Goal: Task Accomplishment & Management: Use online tool/utility

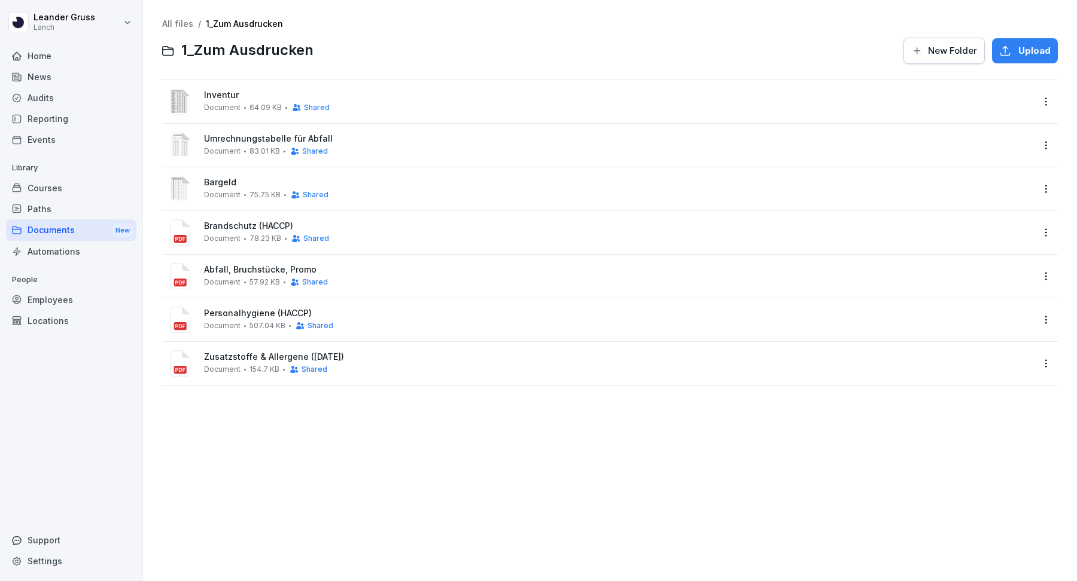
click at [72, 190] on div "Courses" at bounding box center [71, 188] width 130 height 21
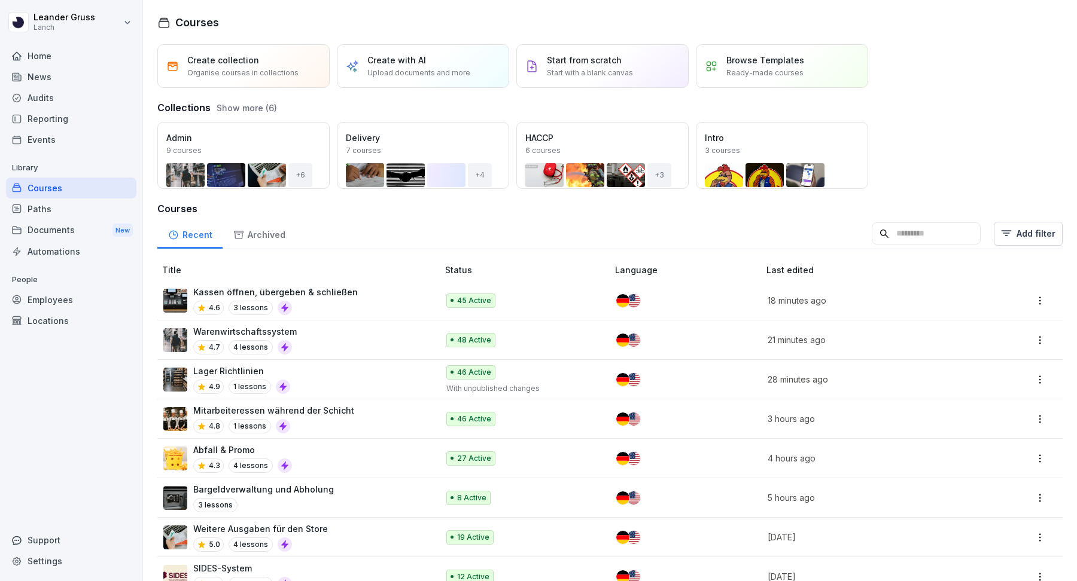
click at [79, 205] on div "Paths" at bounding box center [71, 209] width 130 height 21
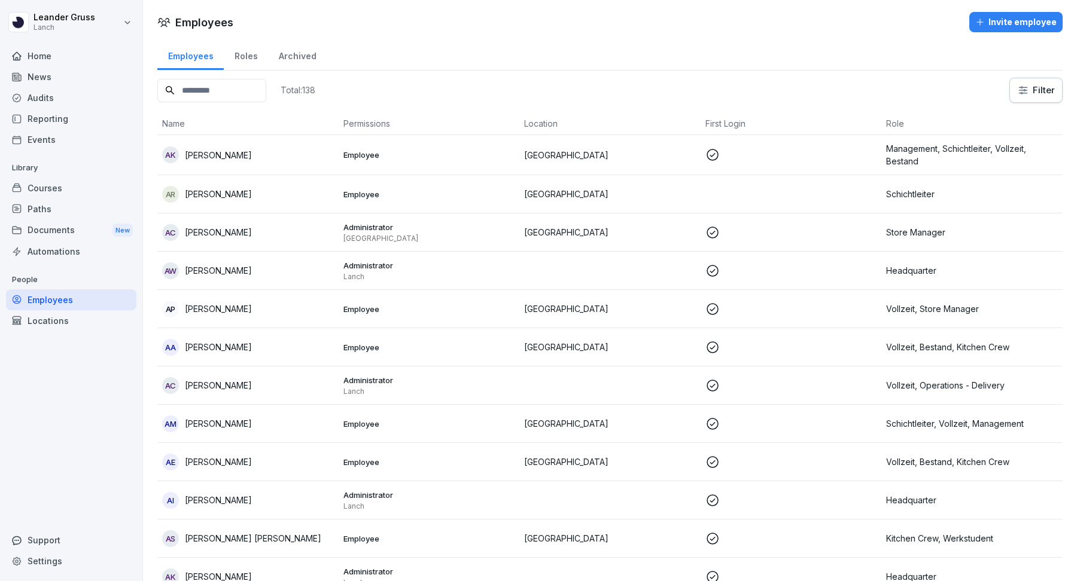
click at [225, 88] on input at bounding box center [211, 90] width 109 height 23
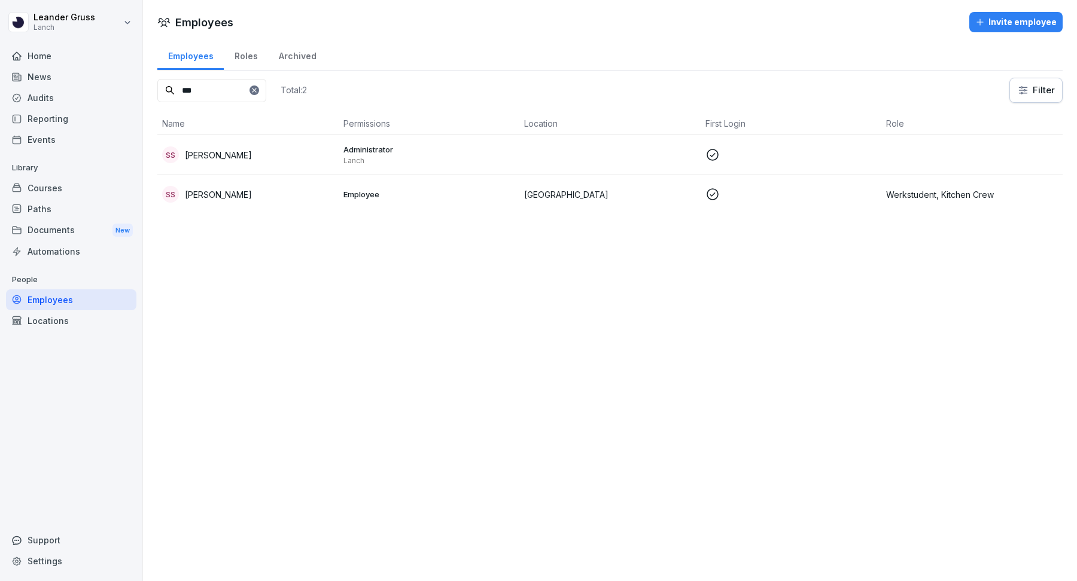
type input "***"
click at [325, 155] on div "SS Sem Schröder" at bounding box center [248, 155] width 172 height 17
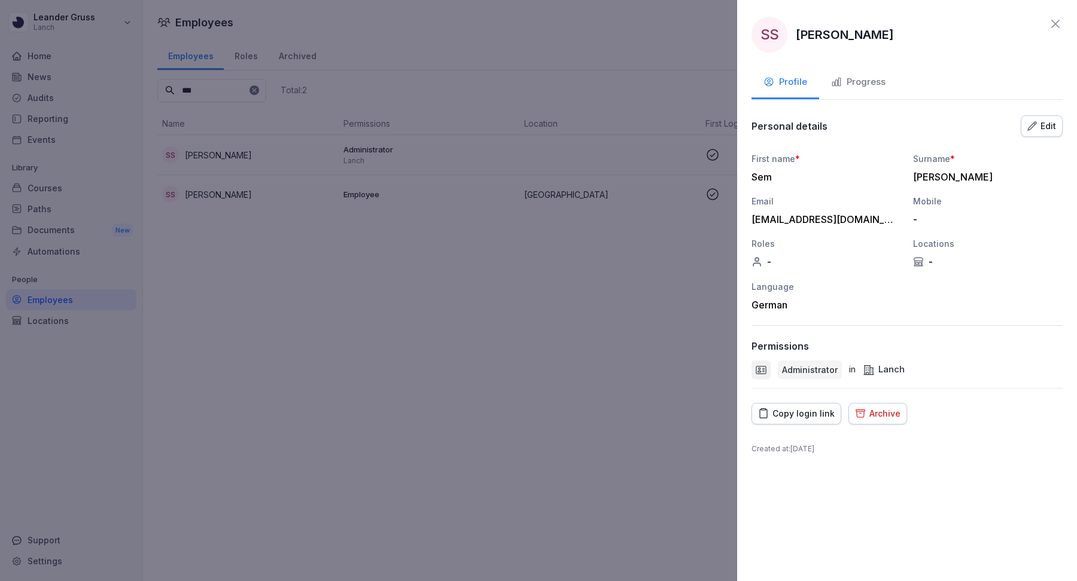
click at [1050, 123] on div "Edit" at bounding box center [1041, 126] width 29 height 13
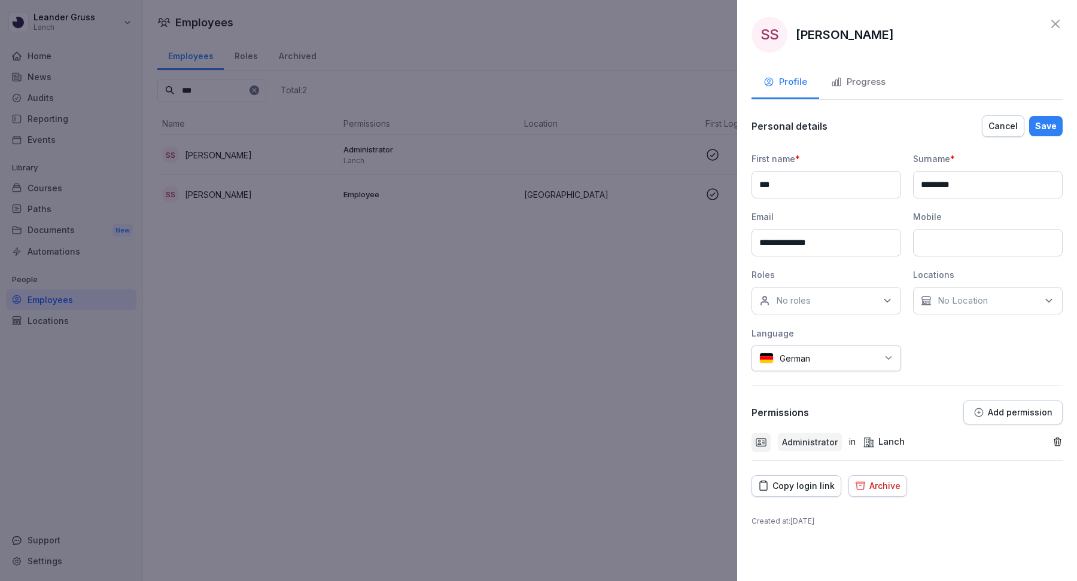
click at [819, 318] on div "**********" at bounding box center [906, 262] width 311 height 219
click at [821, 297] on div "No roles" at bounding box center [826, 301] width 150 height 28
type input "*"
type input "**********"
click at [937, 332] on div "**********" at bounding box center [906, 262] width 311 height 219
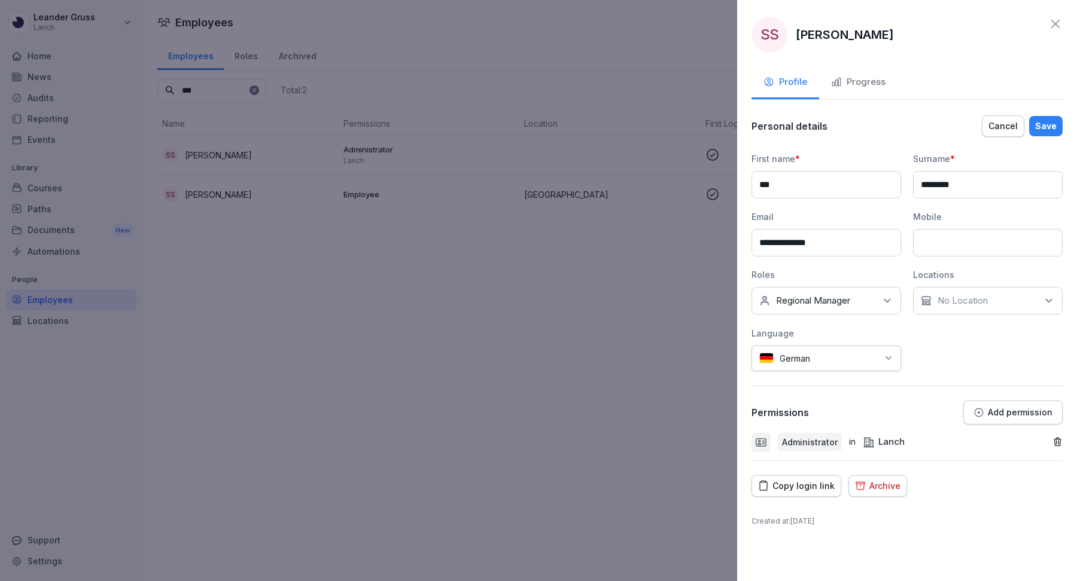
click at [1051, 132] on button "Save" at bounding box center [1045, 126] width 33 height 20
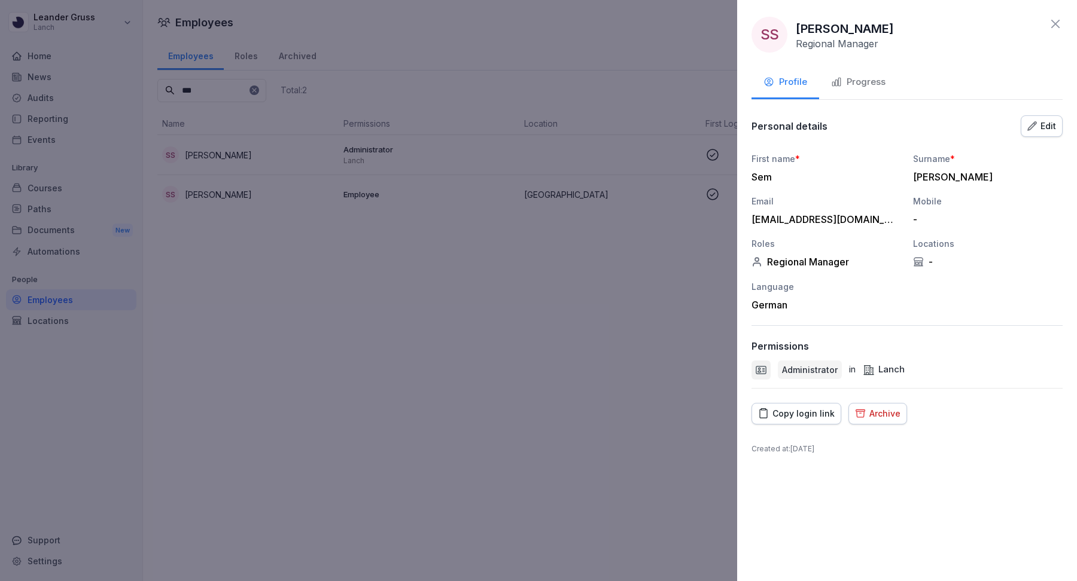
click at [1053, 27] on icon at bounding box center [1055, 24] width 14 height 14
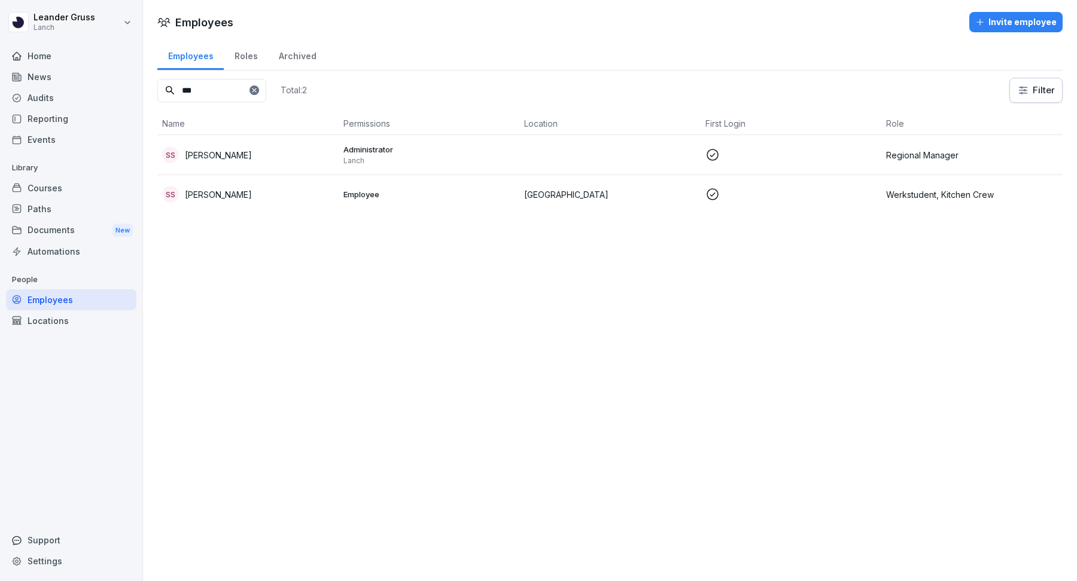
click at [68, 219] on div "Documents New" at bounding box center [71, 230] width 130 height 22
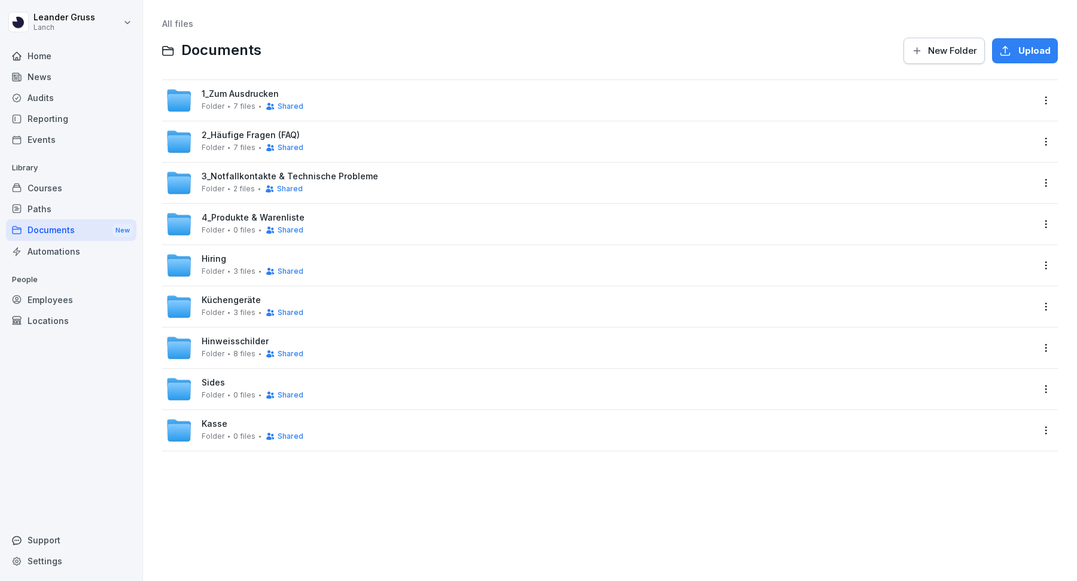
click at [84, 208] on div "Paths" at bounding box center [71, 209] width 130 height 21
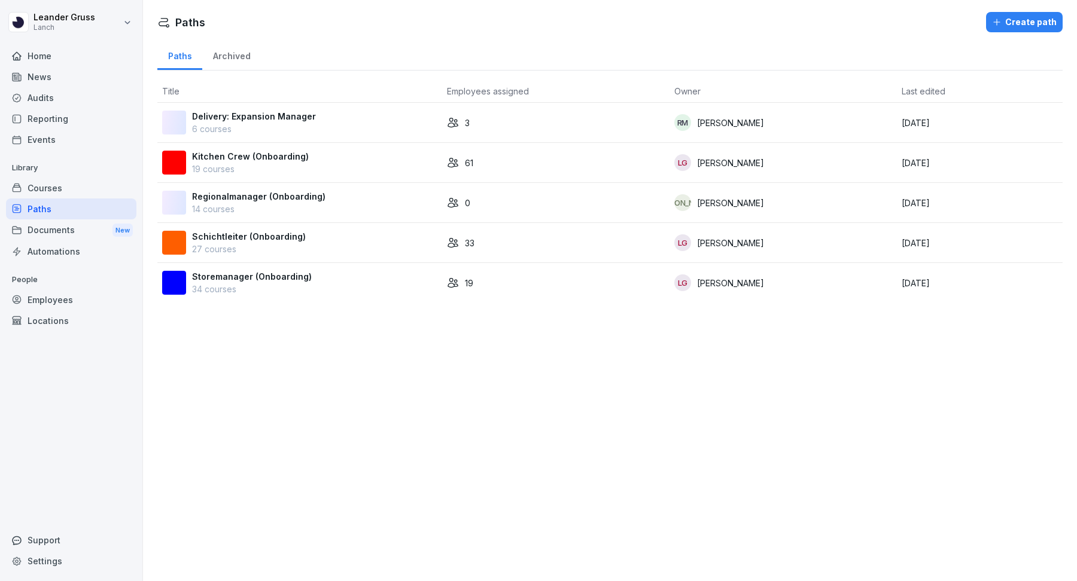
click at [968, 201] on p "[DATE]" at bounding box center [979, 203] width 156 height 13
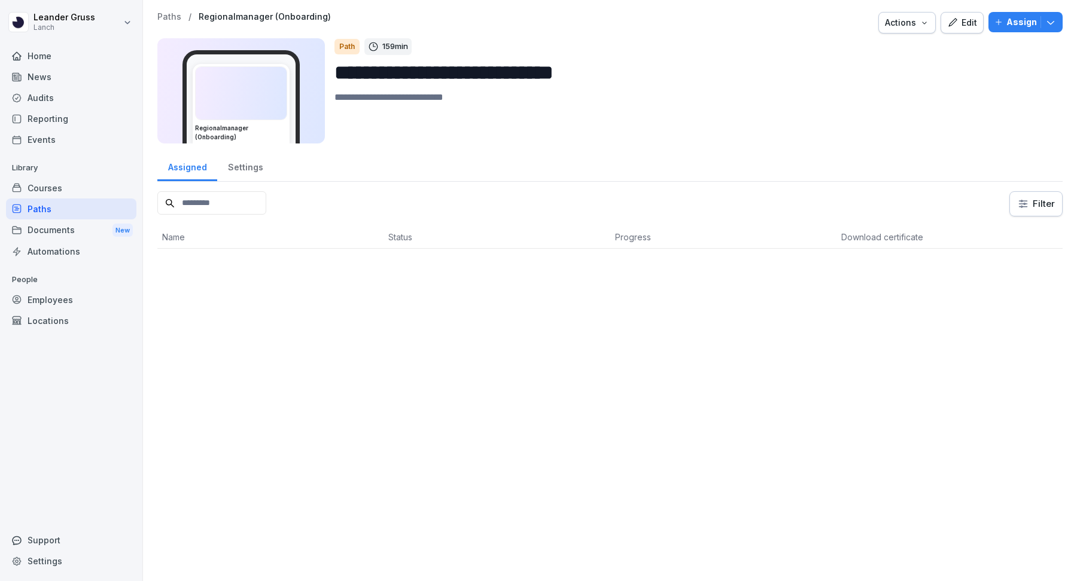
click at [964, 21] on div "Edit" at bounding box center [962, 22] width 30 height 13
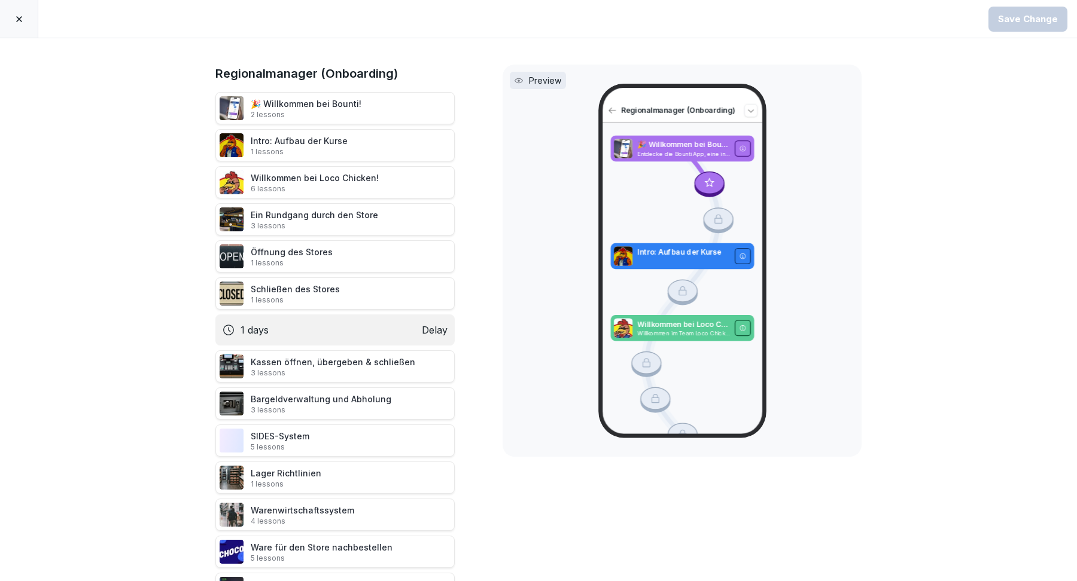
click at [24, 20] on div at bounding box center [19, 19] width 38 height 38
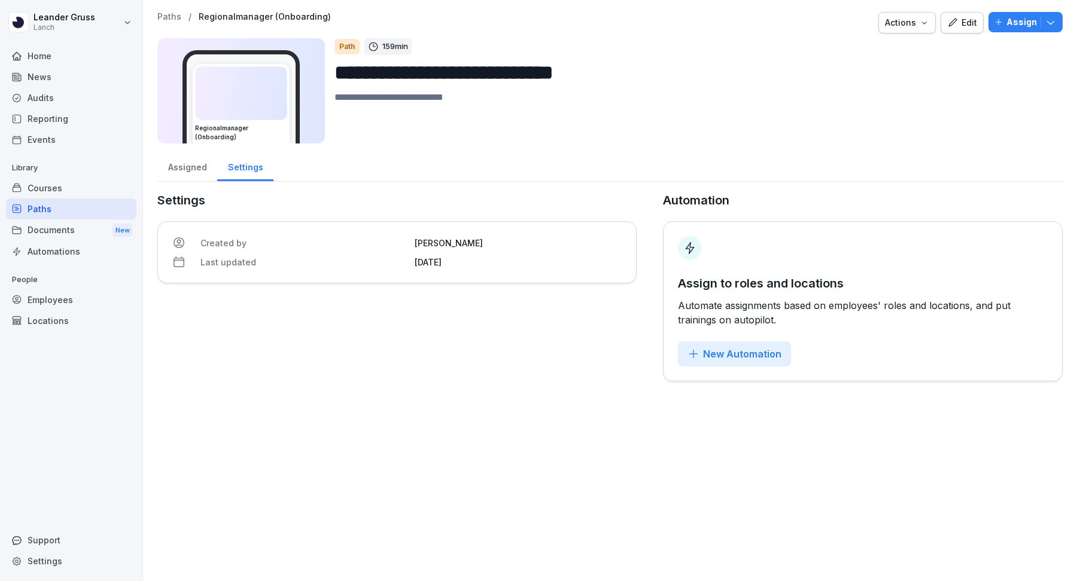
click at [958, 23] on icon "button" at bounding box center [952, 22] width 11 height 11
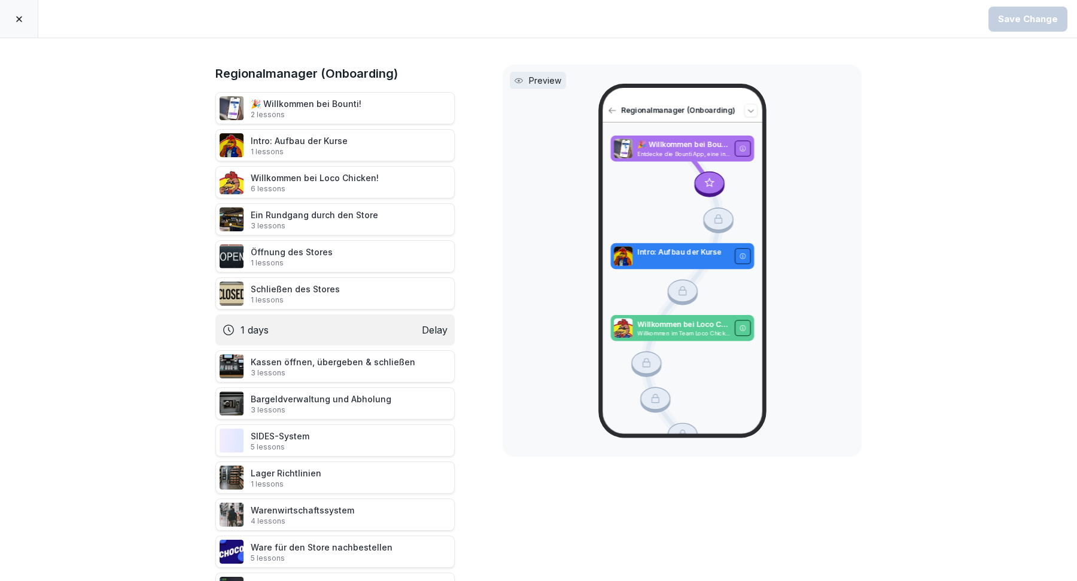
click at [26, 26] on div at bounding box center [19, 19] width 38 height 38
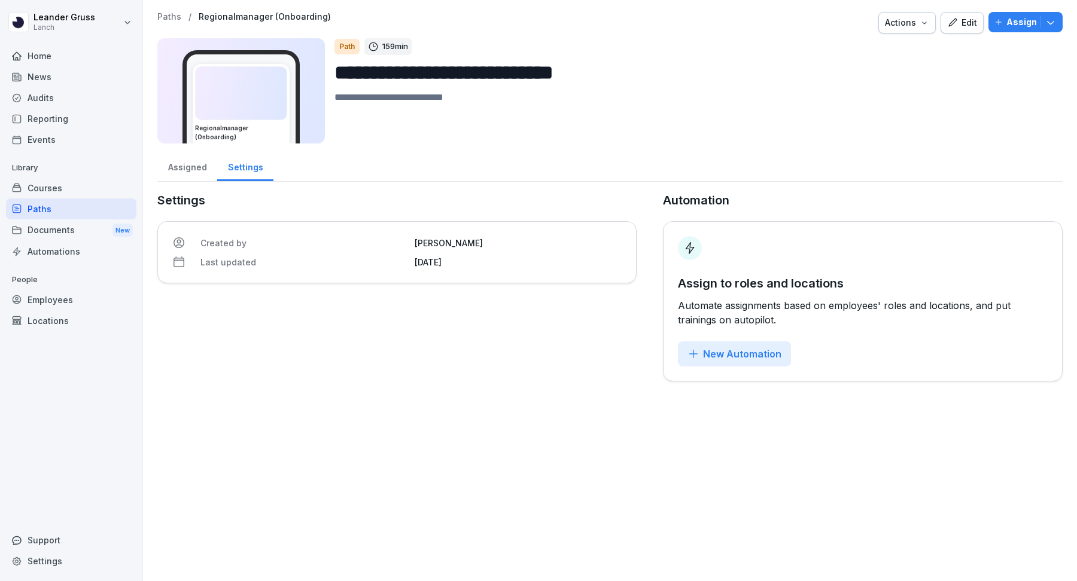
click at [917, 19] on div "Actions" at bounding box center [907, 22] width 44 height 13
click at [1047, 25] on icon "button" at bounding box center [1050, 22] width 12 height 12
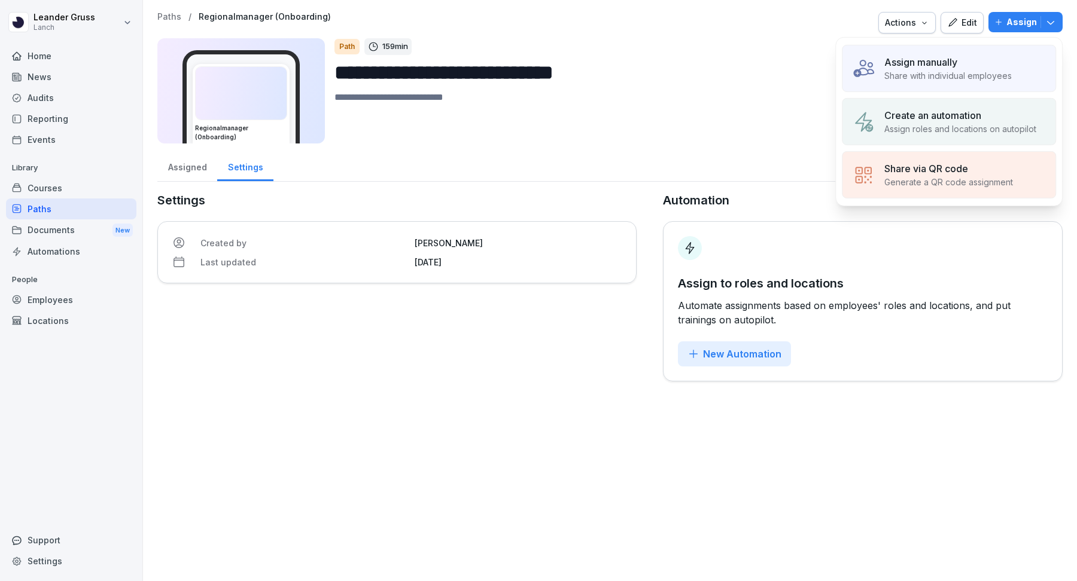
click at [996, 117] on div "Create an automation" at bounding box center [960, 115] width 152 height 14
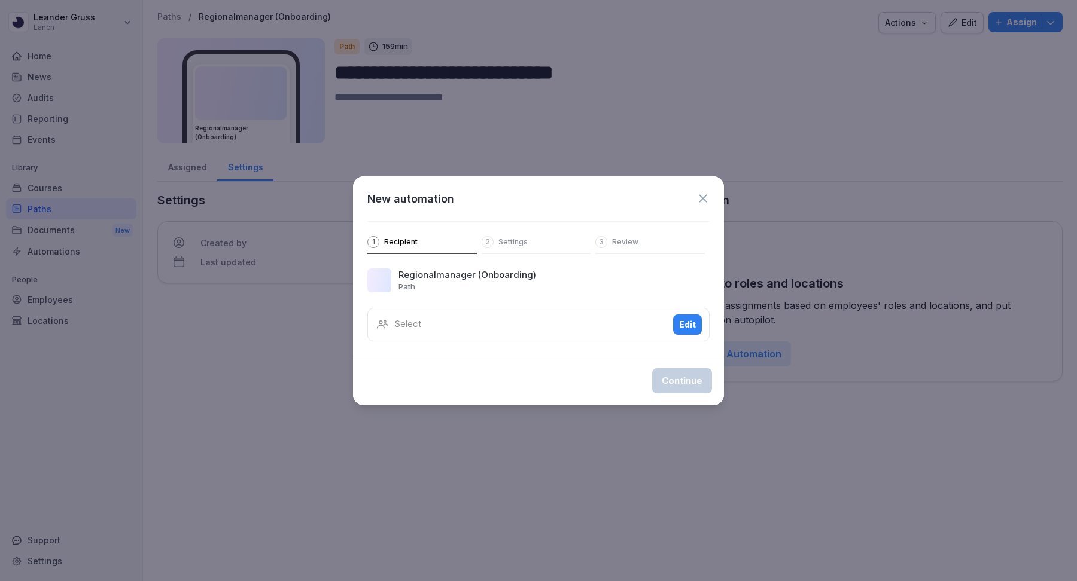
click at [456, 320] on div "Select Edit" at bounding box center [538, 324] width 342 height 33
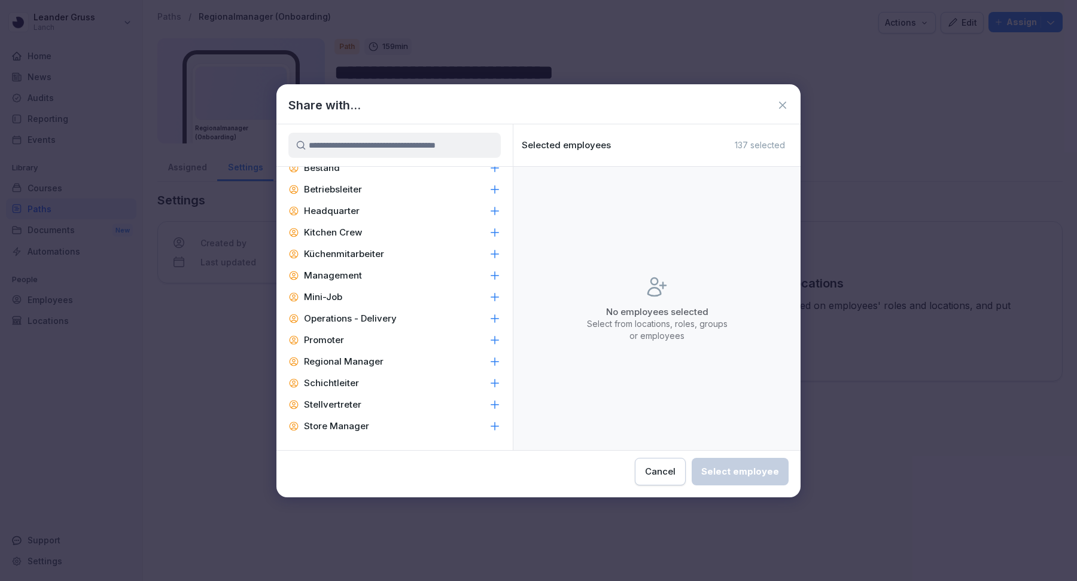
scroll to position [306, 0]
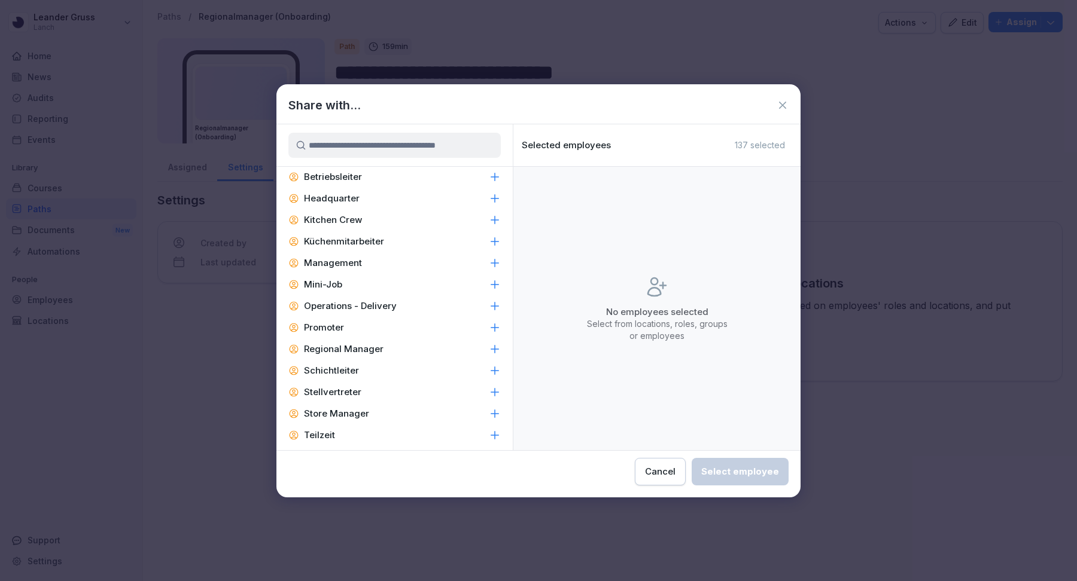
click at [360, 339] on div "Regional Manager" at bounding box center [394, 350] width 236 height 22
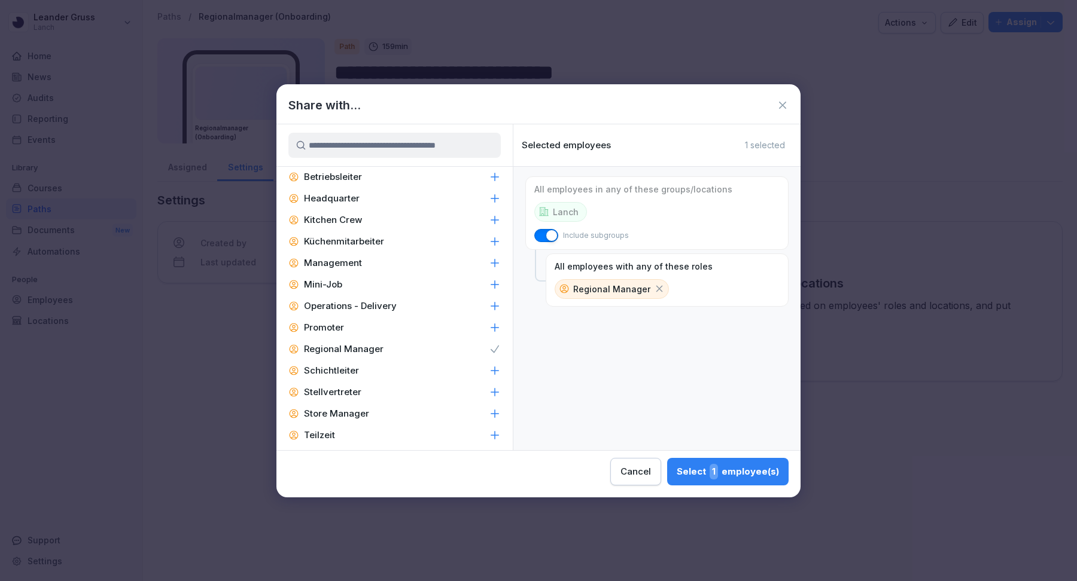
click at [721, 466] on div "Select 1 employee(s)" at bounding box center [727, 472] width 102 height 16
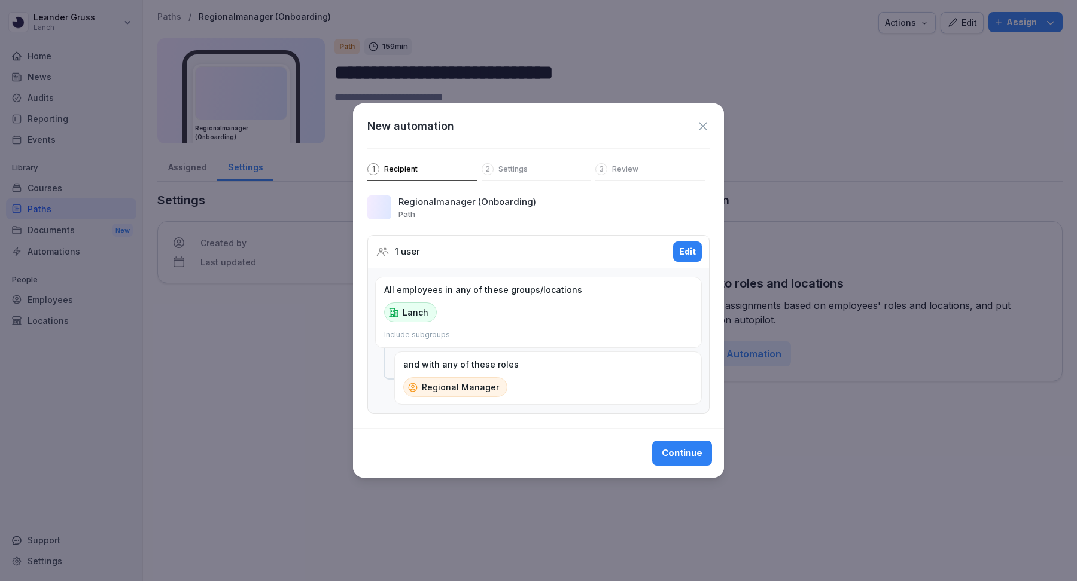
click at [682, 450] on div "Continue" at bounding box center [681, 453] width 41 height 13
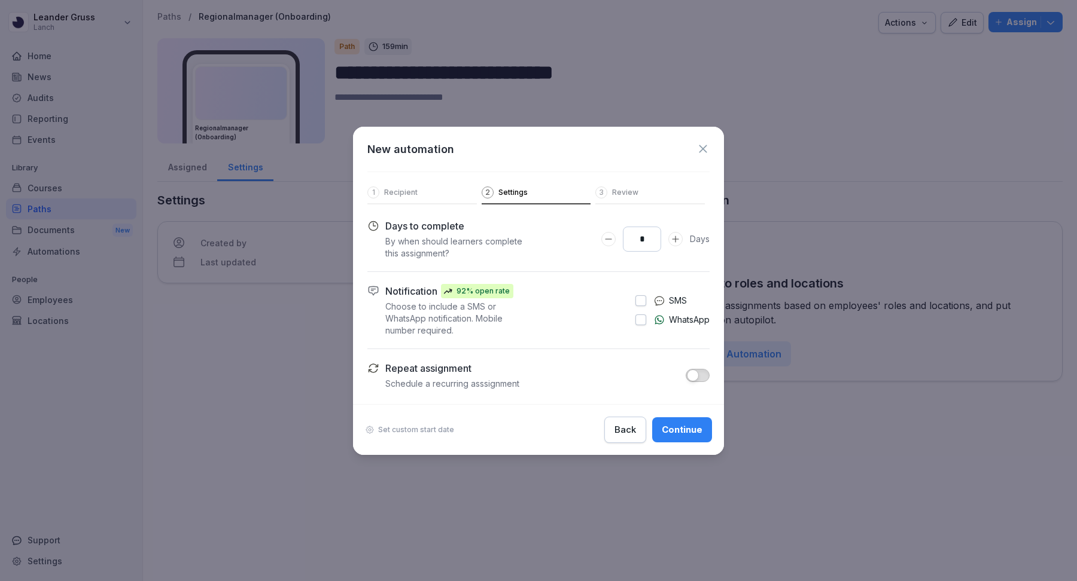
click at [676, 433] on div "Continue" at bounding box center [681, 429] width 41 height 13
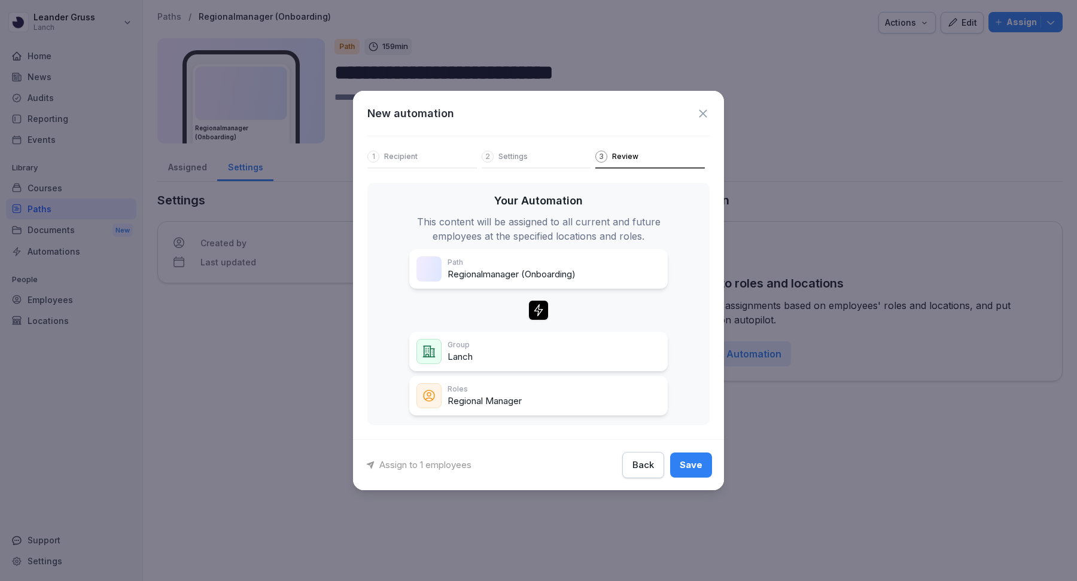
click at [696, 464] on div "Save" at bounding box center [690, 465] width 23 height 13
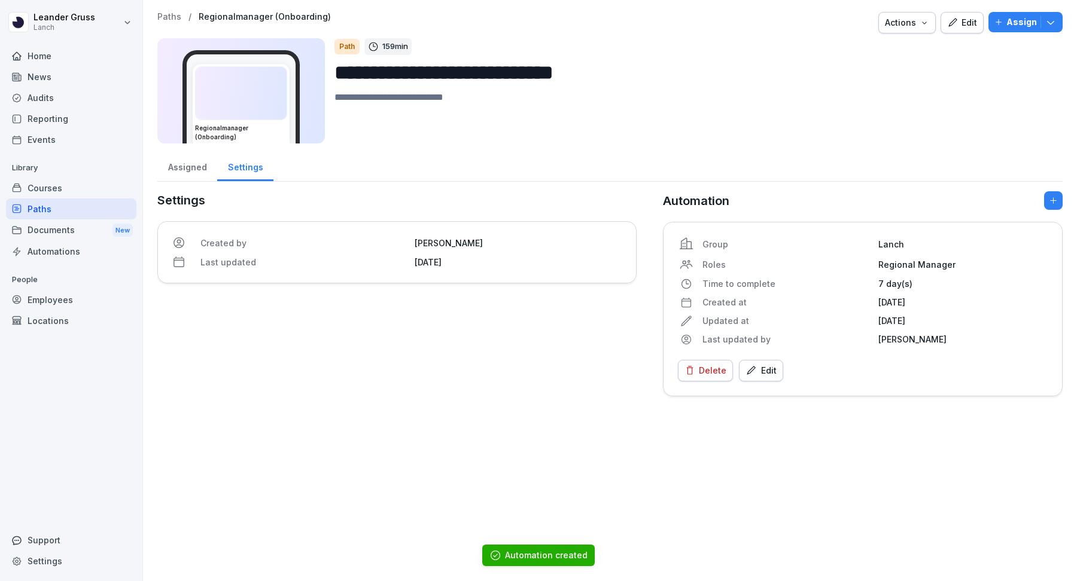
click at [51, 187] on div "Courses" at bounding box center [71, 188] width 130 height 21
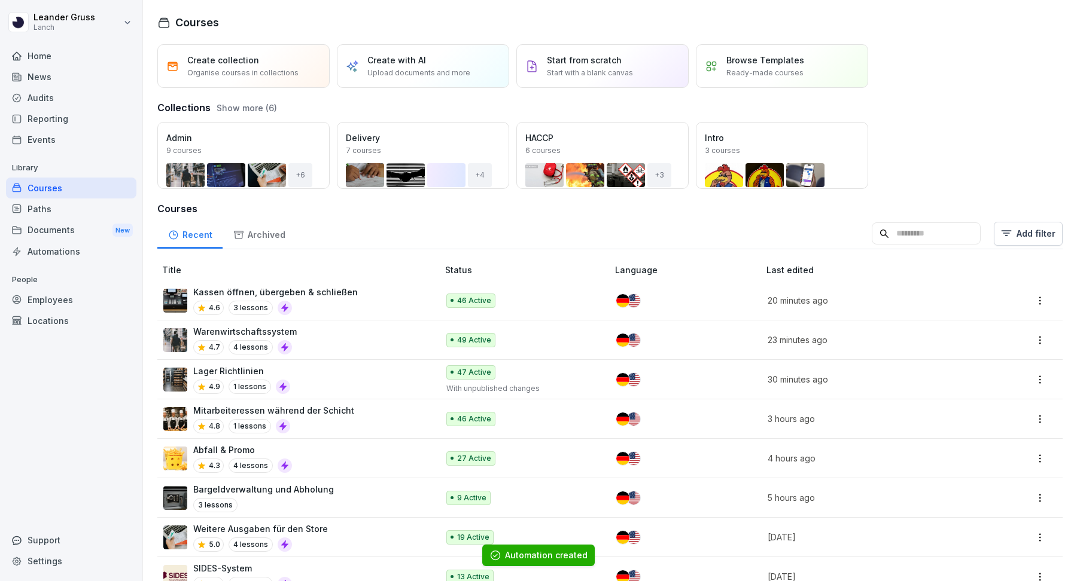
click at [215, 246] on div "Recent" at bounding box center [189, 233] width 65 height 31
click at [57, 225] on div "Documents New" at bounding box center [71, 230] width 130 height 22
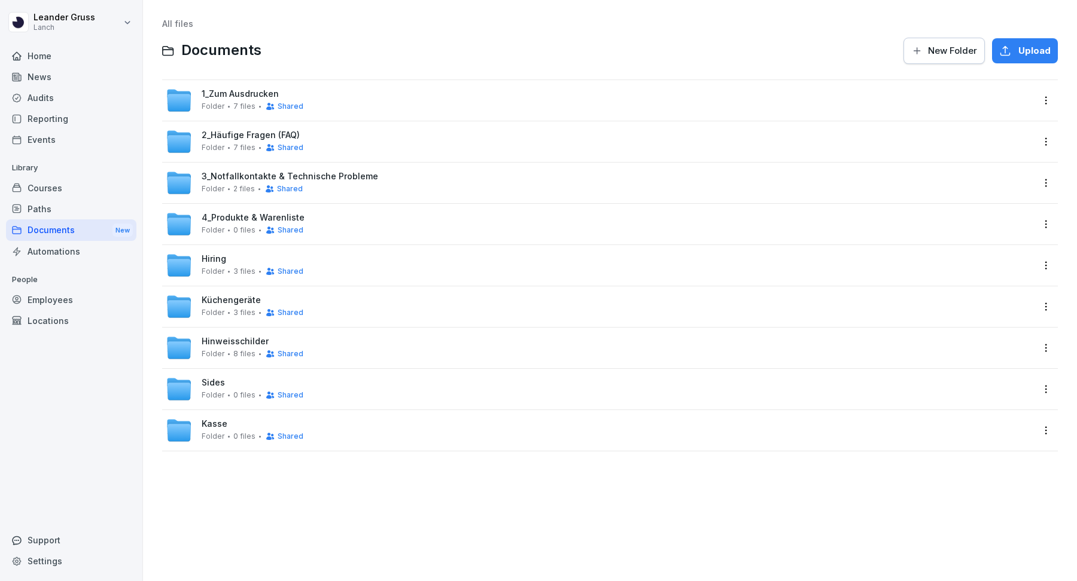
click at [221, 255] on span "Hiring" at bounding box center [214, 259] width 25 height 10
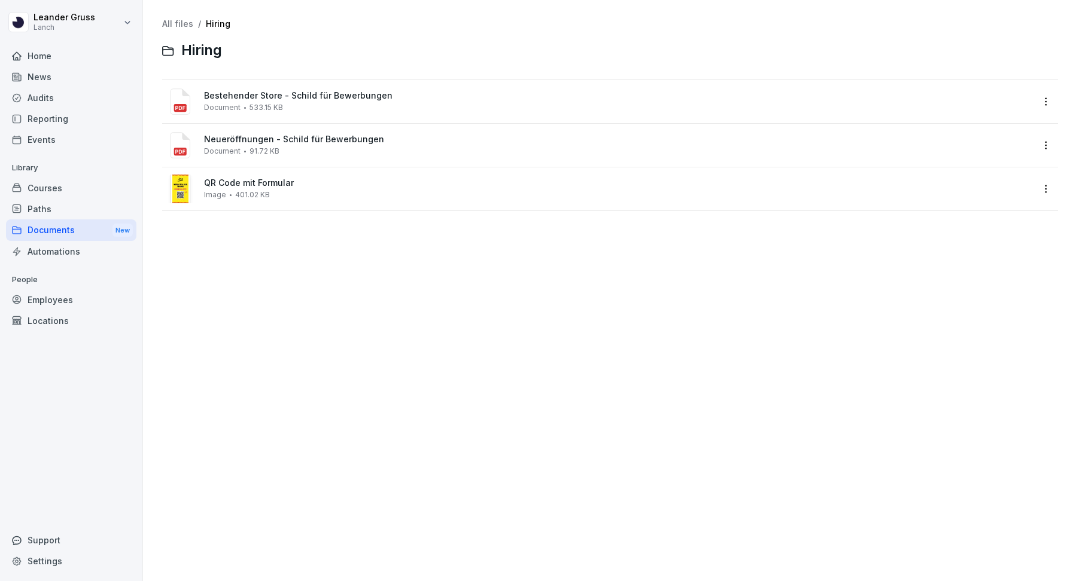
click at [71, 73] on div "News" at bounding box center [71, 76] width 130 height 21
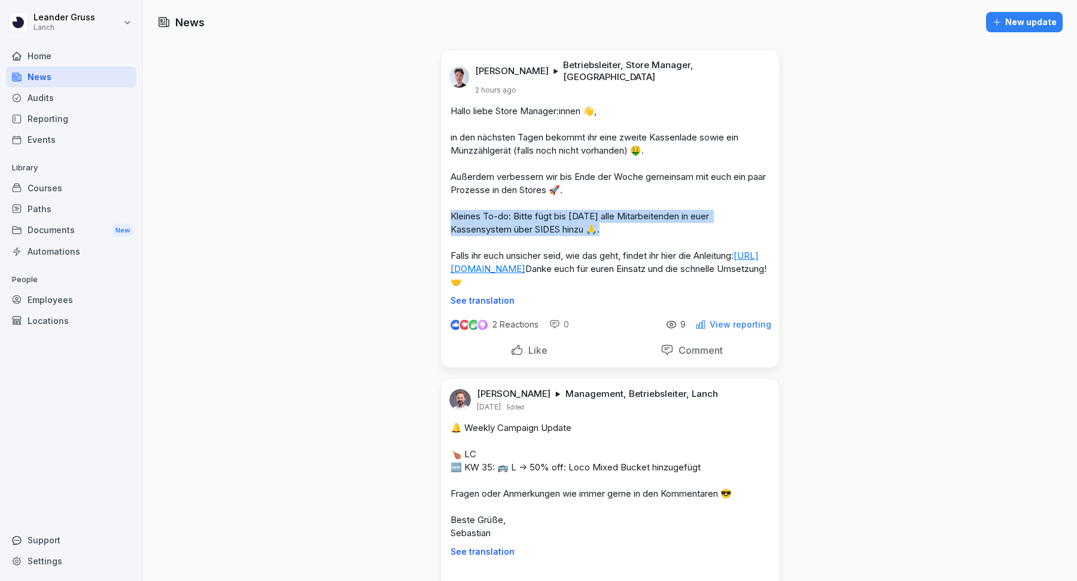
drag, startPoint x: 608, startPoint y: 215, endPoint x: 438, endPoint y: 199, distance: 170.7
click at [529, 356] on p "Like" at bounding box center [535, 350] width 24 height 12
click at [547, 362] on div "Like" at bounding box center [528, 350] width 157 height 23
